Goal: Transaction & Acquisition: Obtain resource

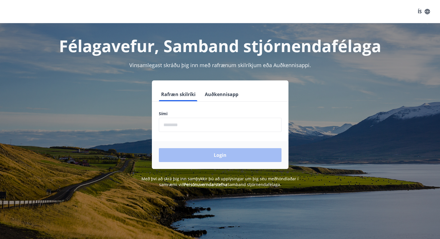
click at [175, 125] on input "phone" at bounding box center [220, 125] width 123 height 14
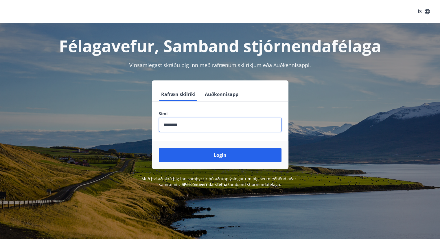
type input "********"
click at [159, 148] on button "Login" at bounding box center [220, 155] width 123 height 14
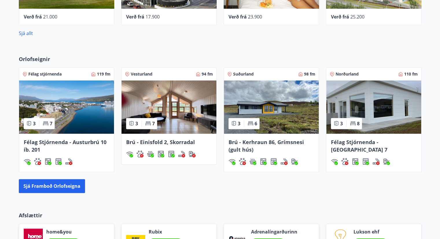
scroll to position [329, 0]
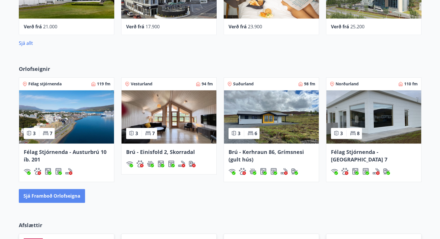
click at [49, 195] on button "Sjá framboð orlofseigna" at bounding box center [52, 196] width 66 height 14
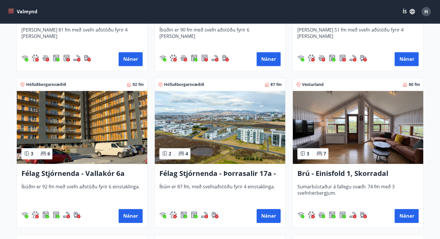
scroll to position [868, 0]
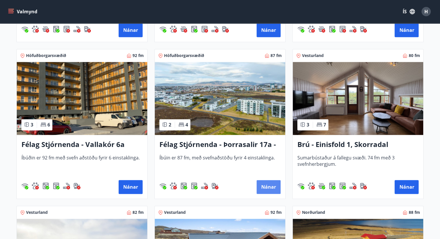
click at [266, 185] on button "Nánar" at bounding box center [269, 187] width 24 height 14
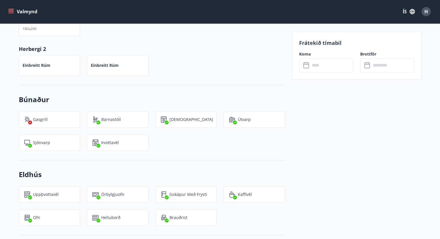
scroll to position [316, 0]
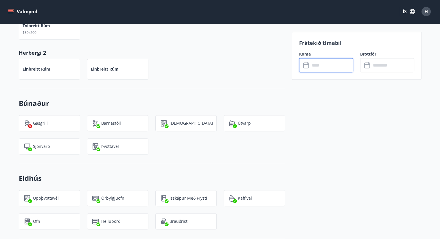
click at [333, 69] on input "text" at bounding box center [331, 65] width 43 height 14
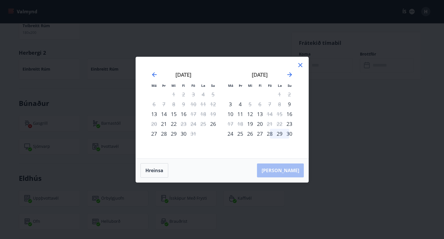
click at [269, 134] on div "28" at bounding box center [270, 134] width 10 height 10
click at [289, 75] on icon "Move forward to switch to the next month." at bounding box center [289, 74] width 7 height 7
click at [288, 74] on icon "Move forward to switch to the next month." at bounding box center [289, 74] width 7 height 7
click at [291, 74] on icon "Move forward to switch to the next month." at bounding box center [289, 74] width 7 height 7
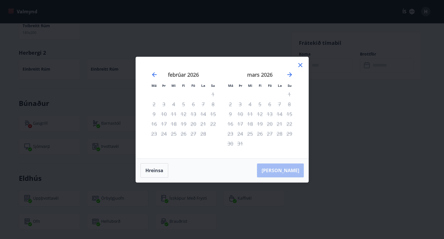
click at [295, 74] on div "[DATE] 1 2 3 4 5 6 7 8 9 10 11 12 13 14 15 16 17 18 19 20 21 22 23 24 25 26 27 …" at bounding box center [260, 111] width 76 height 95
click at [155, 76] on icon "Move backward to switch to the previous month." at bounding box center [154, 74] width 7 height 7
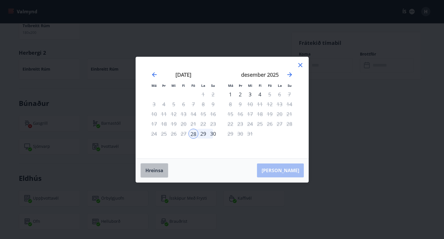
click at [164, 170] on button "Hreinsa" at bounding box center [155, 170] width 28 height 14
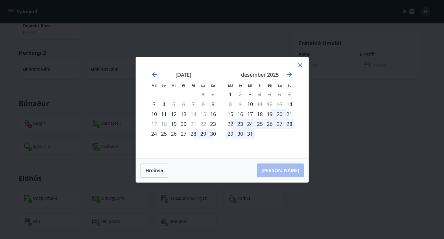
click at [285, 153] on div "Má Þr Mi Fi Fö La Su Má Þr Mi Fi Fö La Su [DATE] 1 2 3 4 5 6 7 8 9 10 11 12 13 …" at bounding box center [222, 107] width 173 height 101
click at [299, 65] on icon at bounding box center [300, 65] width 7 height 7
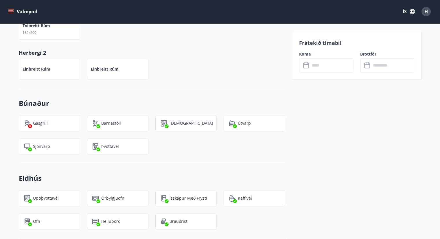
click at [207, 64] on div "Einbreitt rúm Einbreitt rúm" at bounding box center [148, 66] width 273 height 28
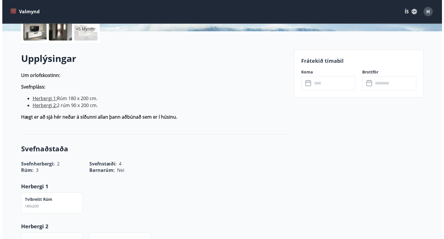
scroll to position [0, 0]
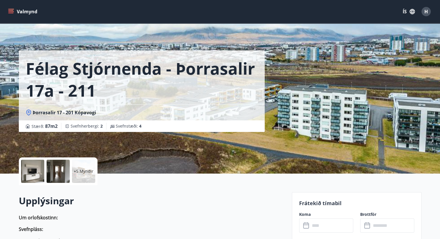
click at [56, 174] on div at bounding box center [58, 171] width 23 height 23
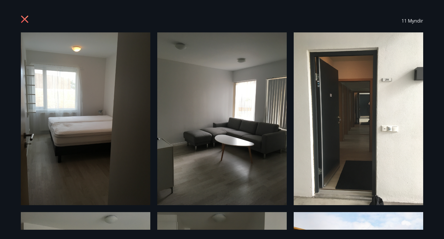
click at [24, 19] on icon at bounding box center [24, 19] width 7 height 7
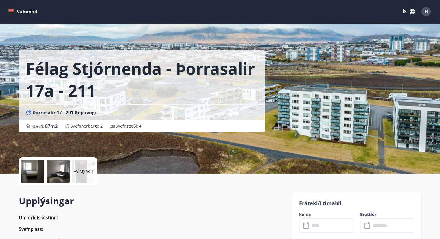
click at [29, 12] on button "Valmynd" at bounding box center [23, 11] width 33 height 10
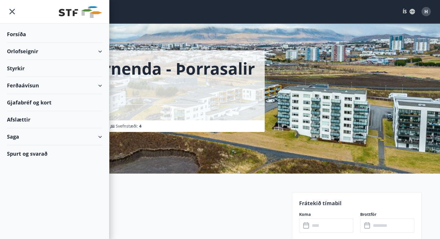
click at [40, 106] on div "Gjafabréf og kort" at bounding box center [54, 102] width 95 height 17
click at [35, 70] on div "Styrkir" at bounding box center [54, 68] width 95 height 17
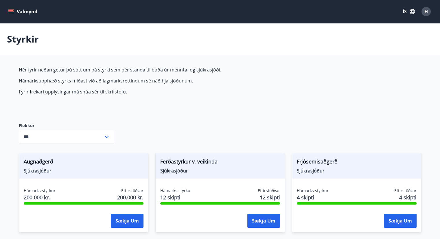
type input "***"
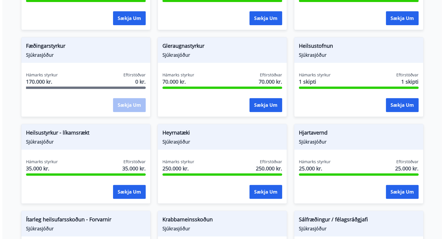
scroll to position [231, 0]
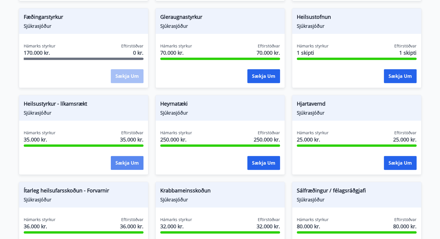
click at [128, 163] on button "Sækja um" at bounding box center [127, 163] width 33 height 14
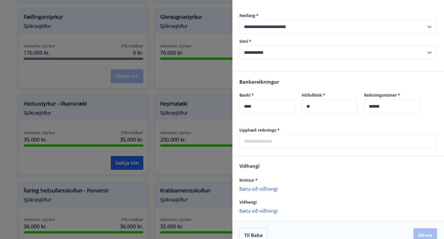
scroll to position [116, 0]
click at [271, 143] on input "text" at bounding box center [339, 141] width 198 height 14
